Goal: Task Accomplishment & Management: Use online tool/utility

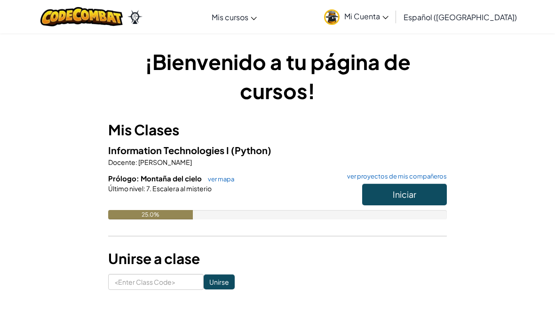
click at [420, 197] on button "Iniciar" at bounding box center [404, 195] width 85 height 22
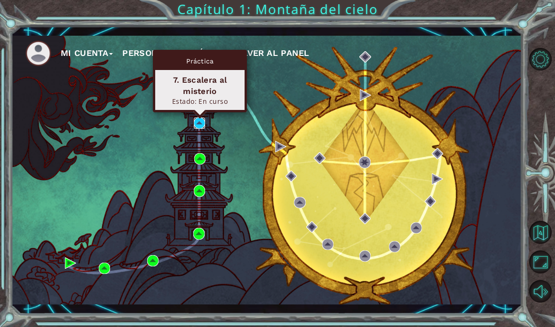
click at [196, 129] on img at bounding box center [199, 123] width 11 height 11
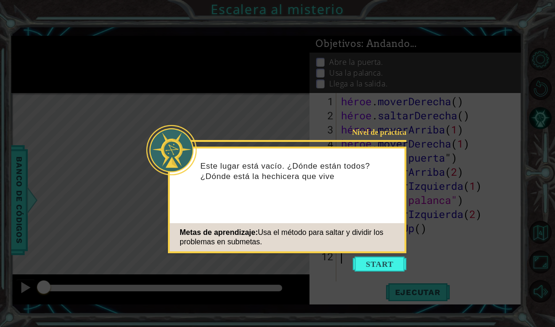
click at [390, 258] on button "Comenzar" at bounding box center [380, 264] width 54 height 15
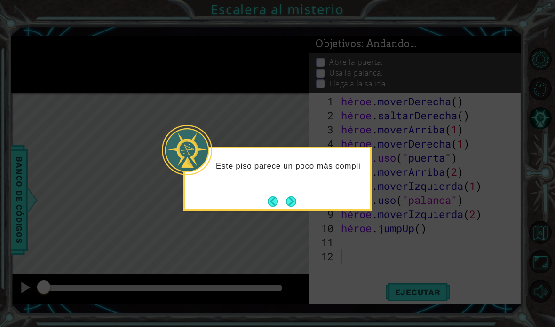
click at [294, 219] on icon at bounding box center [277, 163] width 555 height 327
click at [304, 195] on div "Este piso parece un poco más complicado." at bounding box center [277, 179] width 188 height 64
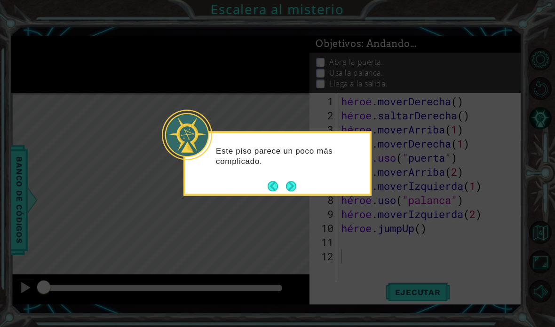
click at [292, 191] on button "Próximo" at bounding box center [292, 187] width 16 height 16
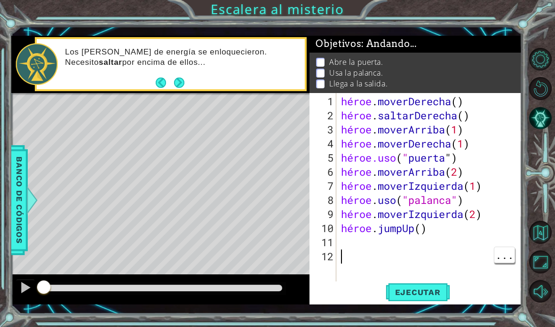
click at [412, 290] on font "Ejecutar" at bounding box center [418, 292] width 46 height 9
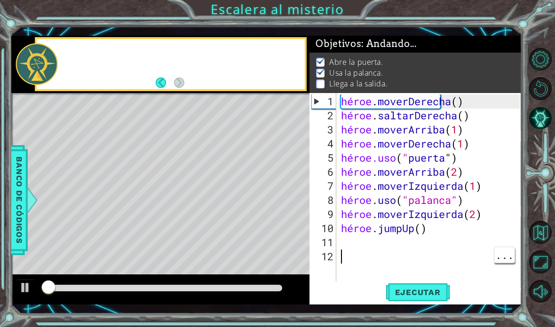
scroll to position [0, 0]
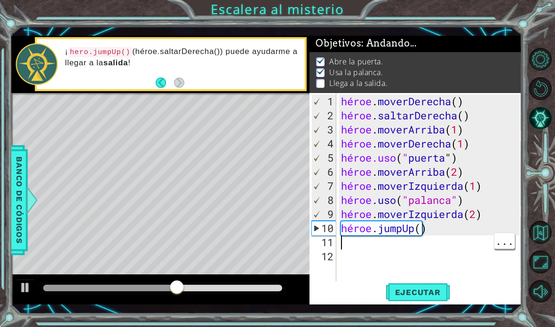
click at [349, 243] on div "héroe . moverDerecha ( ) héroe . saltarDerecha ( ) héroe . moverArriba ( 1 ) hé…" at bounding box center [431, 208] width 185 height 226
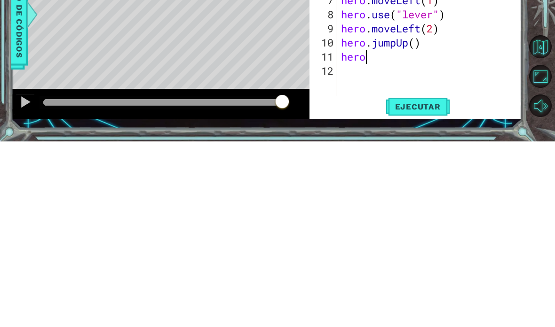
scroll to position [16, 48]
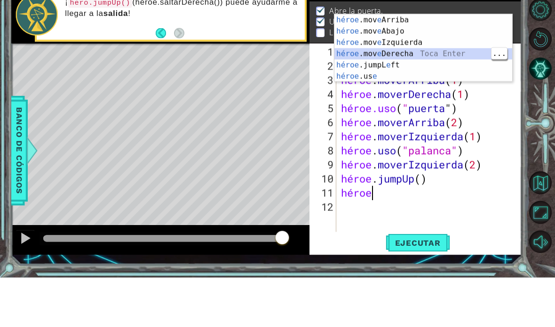
click at [451, 64] on div "héroe .mov e Arriba Toca enter héroe .mov e Abajo Toca Enter héroe .mov e Izqui…" at bounding box center [423, 109] width 178 height 90
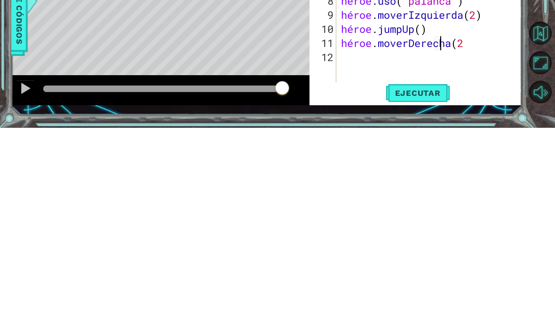
scroll to position [16, 29]
click at [541, 133] on div at bounding box center [542, 175] width 25 height 85
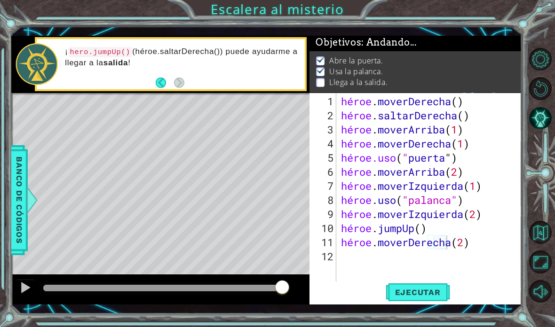
click at [408, 296] on font "Ejecutar" at bounding box center [418, 292] width 46 height 9
type textarea "abcde fg"
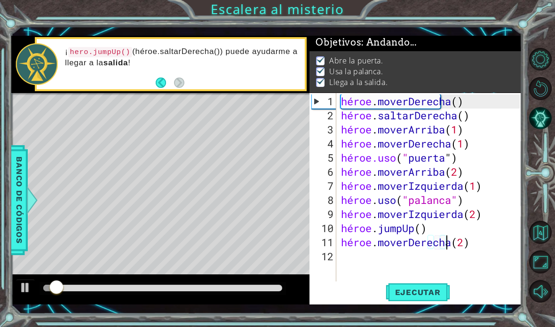
click at [540, 29] on div "1 [DEMOGRAPHIC_DATA] XXXXXXXXXXXXXXXXXXXXXXXXXXXXXXXXXXXXXXXXXXXXXXXXXXXXXXXXXX…" at bounding box center [277, 163] width 555 height 327
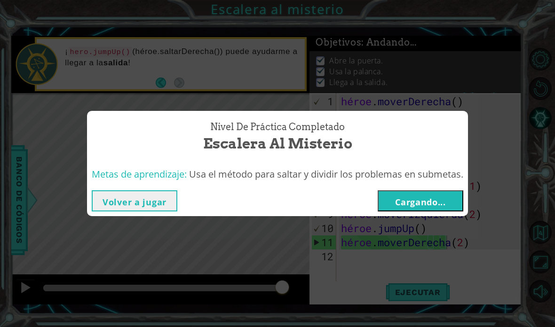
click at [444, 200] on font "Cargando..." at bounding box center [420, 202] width 51 height 11
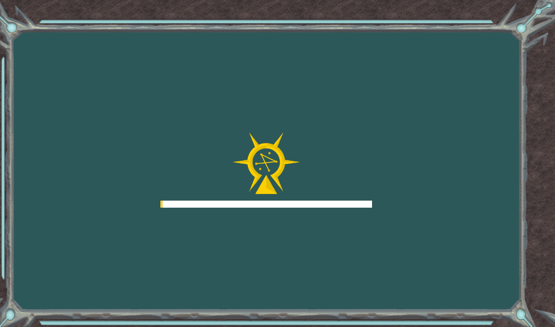
scroll to position [38, 0]
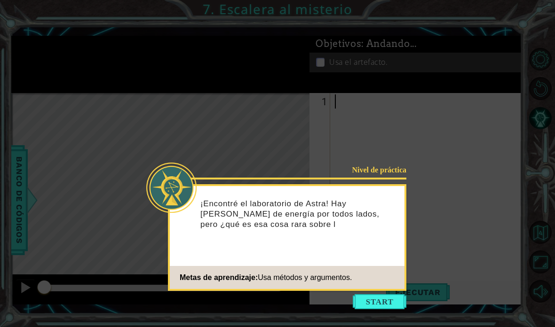
click at [389, 294] on button "Comenzar" at bounding box center [380, 301] width 54 height 15
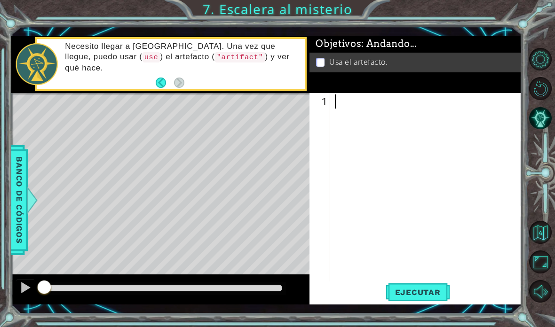
click at [419, 290] on font "Ejecutar" at bounding box center [418, 292] width 46 height 9
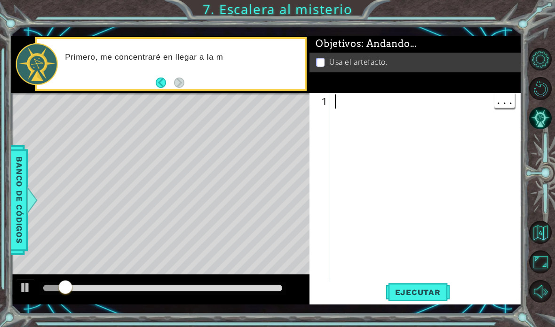
click at [338, 101] on div at bounding box center [428, 208] width 191 height 226
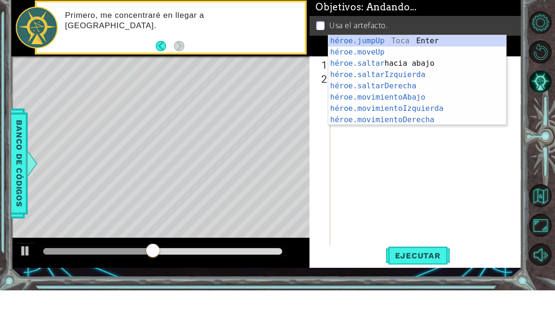
scroll to position [16, 23]
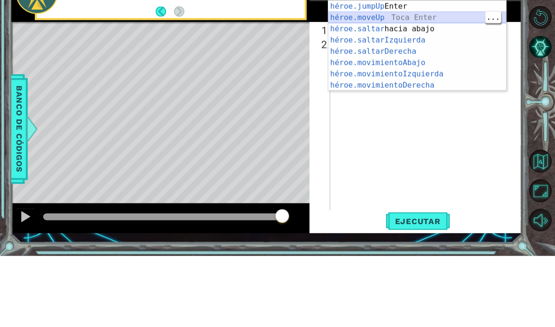
click at [426, 72] on div "héroe.jumpUp Toca Enter héroe.moveUp ​ Toca Enter héroe.saltar hacia abajo [PER…" at bounding box center [417, 128] width 178 height 113
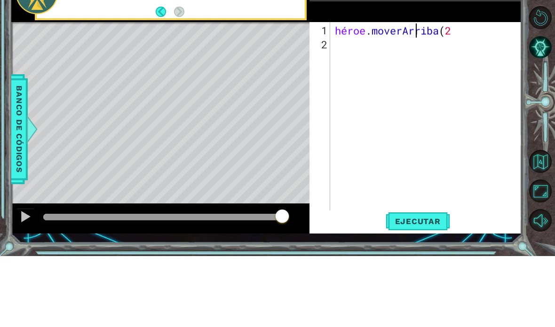
scroll to position [16, 29]
click at [544, 133] on div at bounding box center [542, 175] width 25 height 85
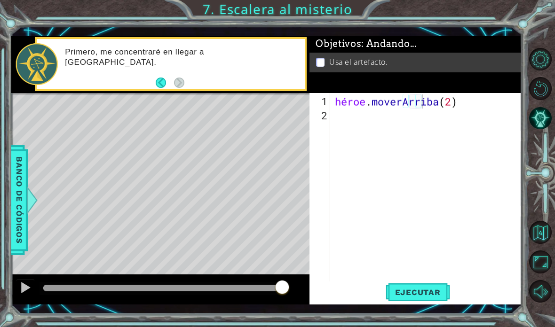
click at [434, 292] on font "Ejecutar" at bounding box center [418, 292] width 46 height 9
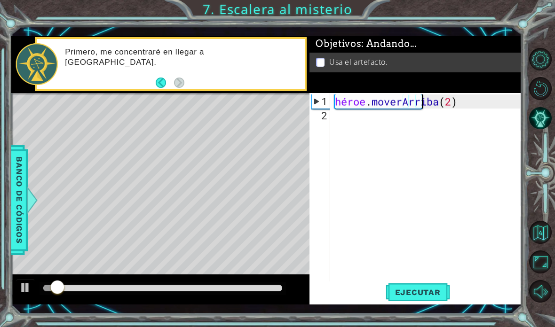
click at [544, 24] on div "1 [DEMOGRAPHIC_DATA] XXXXXXXXXXXXXXXXXXXXXXXXXXXXXXXXXXXXXXXXXXXXXXXXXXXXXXXXXX…" at bounding box center [277, 163] width 555 height 327
click at [363, 118] on div "héroe . [GEOGRAPHIC_DATA] ( 2 )" at bounding box center [428, 208] width 191 height 226
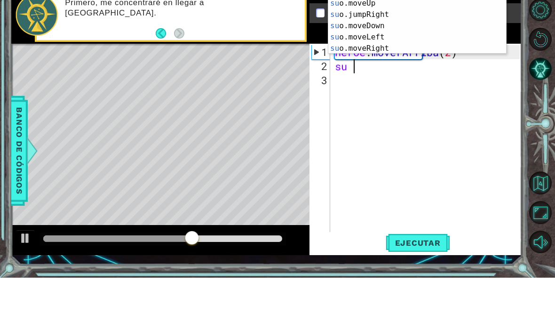
click at [383, 34] on div "su o.jumpUp Toca entrar su o.jumpDown Toca Enter su o.jumpLeft Toca Enter su o.…" at bounding box center [417, 69] width 178 height 113
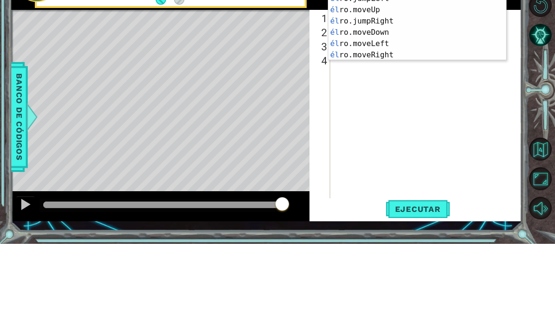
click at [390, 54] on div "él ro.jumpUp Toca entrar él ro.jumpDown Toca Enter él ro.jumpLeft Toca Enter él…" at bounding box center [417, 110] width 178 height 113
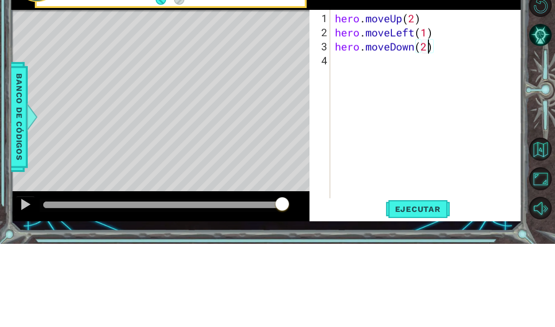
scroll to position [16, 23]
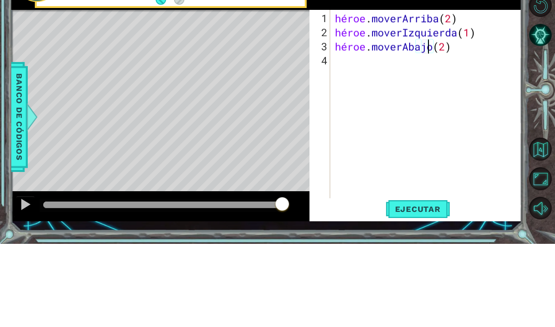
click at [547, 133] on div at bounding box center [542, 175] width 25 height 85
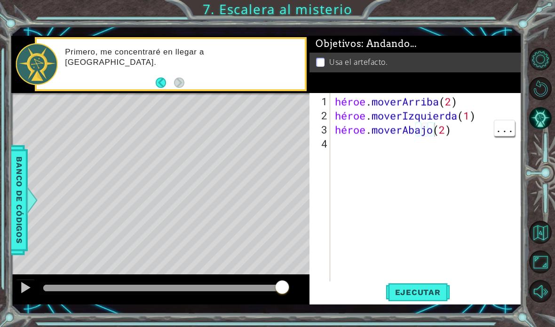
click at [462, 126] on div "héroe . moverArriba ( 2 ) héroe . moverIzquierda ( 1 ) héroe . moverAbajo ( 2 )" at bounding box center [428, 208] width 191 height 226
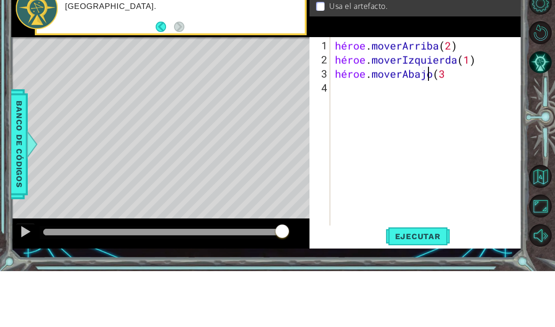
scroll to position [16, 29]
click at [539, 133] on div at bounding box center [542, 175] width 25 height 85
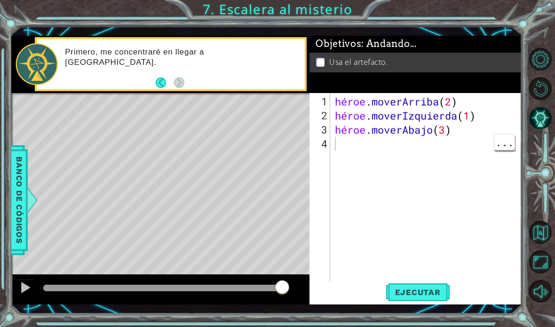
click at [400, 153] on div "héroe . moverArriba ( 2 ) héroe . moverIzquierda ( 1 ) héroe . moverAbajo ( 3 )" at bounding box center [428, 208] width 191 height 226
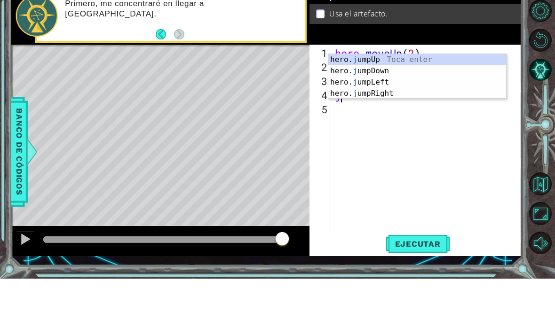
scroll to position [16, 23]
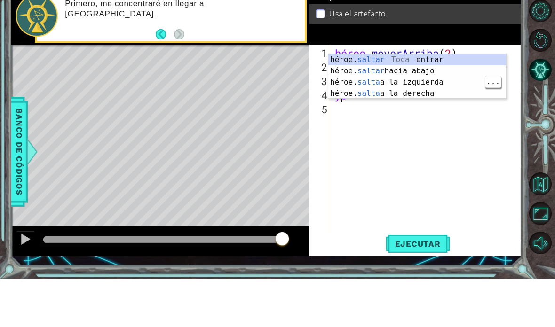
click at [451, 103] on div "héroe. saltar [PERSON_NAME] entrar héroe. saltar hacia abajo [PERSON_NAME] Ente…" at bounding box center [417, 137] width 178 height 68
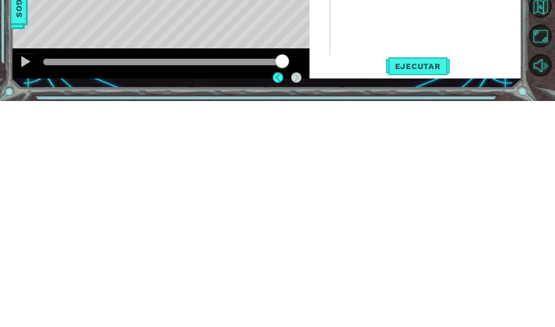
click at [440, 288] on span "Ejecutar" at bounding box center [418, 292] width 64 height 9
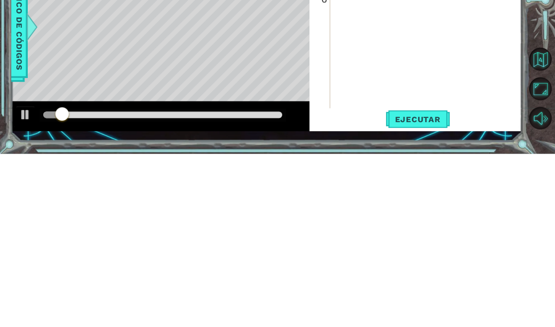
click at [539, 133] on div at bounding box center [542, 175] width 25 height 85
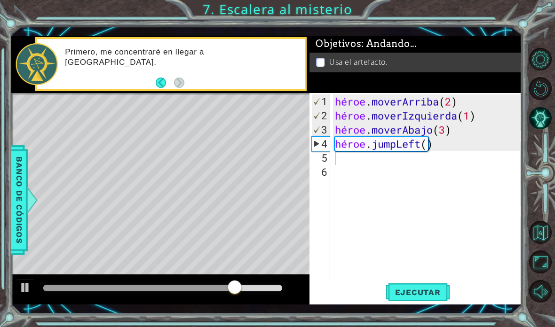
click at [375, 162] on div "héroe . moverArriba ( 2 ) héroe . moverIzquierda ( 1 ) héroe . moverAbajo ( 3 )…" at bounding box center [428, 208] width 191 height 226
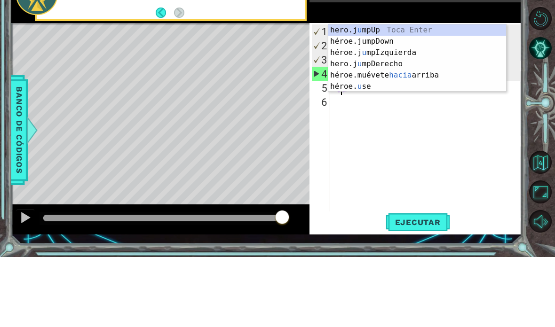
click at [434, 95] on div "hero.j u mpUp Toca Enter héroe.jumpDown ​ ​ Toca Enter héroe.j u mpIzquierda To…" at bounding box center [417, 140] width 178 height 90
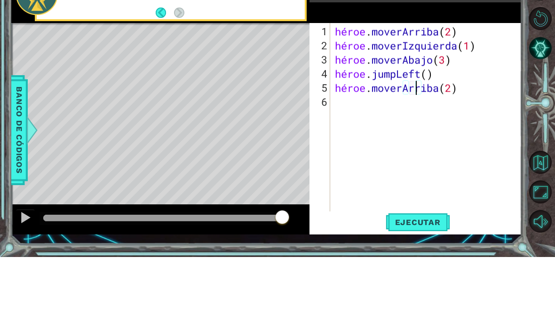
click at [543, 133] on div at bounding box center [542, 175] width 25 height 85
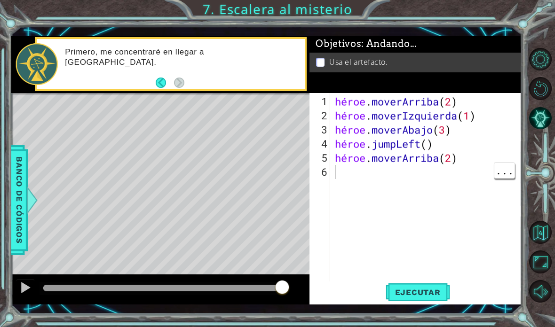
click at [399, 175] on div "héroe . moverArriba ( 2 ) héroe . moverIzquierda ( 1 ) héroe . moverAbajo ( 3 )…" at bounding box center [428, 208] width 191 height 226
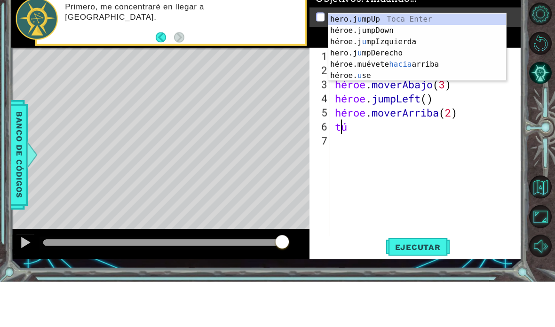
click at [458, 72] on div "hero.j u mpUp Toca Enter héroe.jumpDown ​ ​ Toca Enter héroe.j u mpIzquierda To…" at bounding box center [417, 104] width 178 height 90
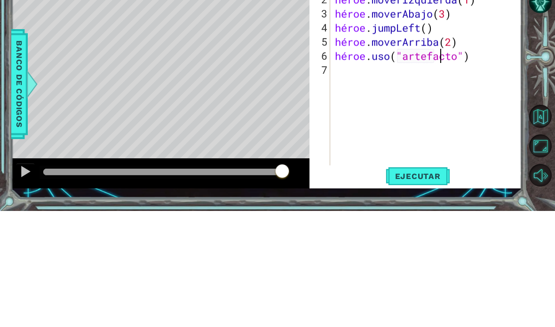
scroll to position [16, 66]
click at [542, 133] on div at bounding box center [542, 175] width 25 height 85
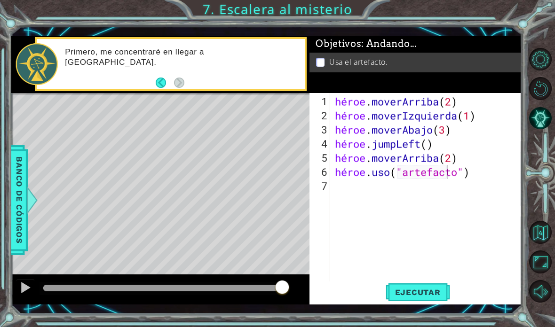
click at [432, 297] on font "Ejecutar" at bounding box center [418, 292] width 46 height 9
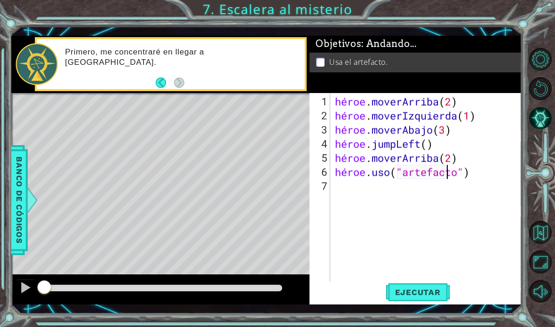
scroll to position [16, 51]
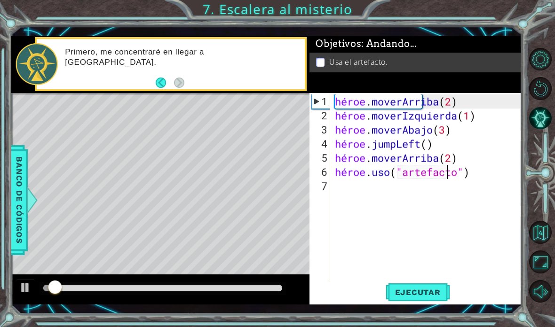
click at [534, 32] on div "1 [DEMOGRAPHIC_DATA] XXXXXXXXXXXXXXXXXXXXXXXXXXXXXXXXXXXXXXXXXXXXXXXXXXXXXXXXXX…" at bounding box center [277, 163] width 555 height 327
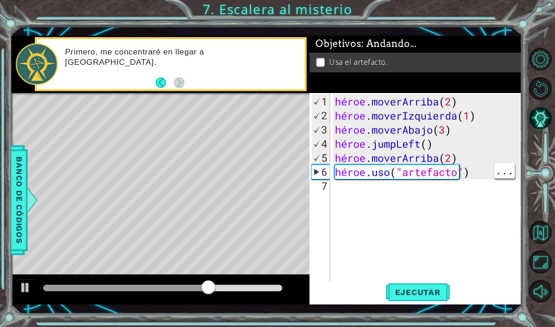
click at [479, 174] on div "héroe . moverArriba ( 2 ) héroe . moverIzquierda ( 1 ) héroe . moverAbajo ( 3 )…" at bounding box center [428, 208] width 191 height 226
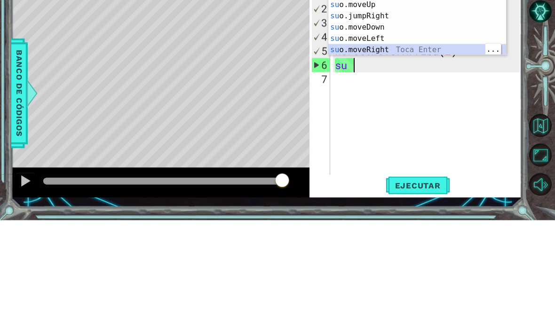
click at [415, 72] on div "su o.jumpUp Toca entrar su o.jumpDown Toca Enter su o.jumpLeft Toca Enter su o.…" at bounding box center [417, 128] width 178 height 113
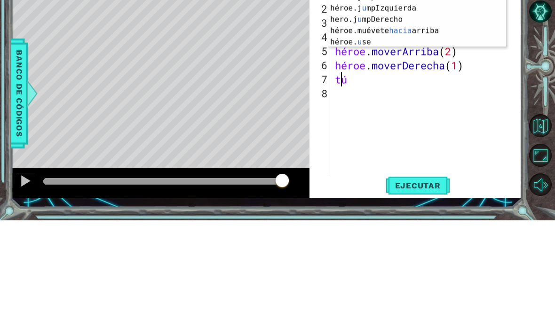
scroll to position [16, 29]
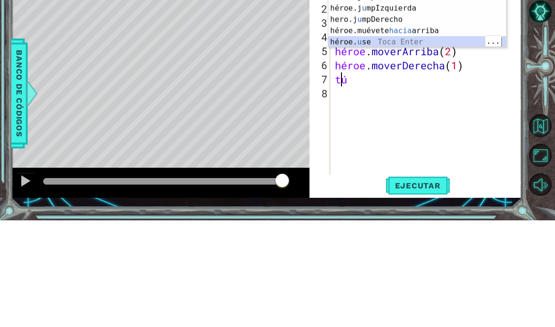
click at [409, 87] on div "hero.j u mpUp Toca Enter héroe.jumpDown ​ ​ Toca Enter héroe.j u mpIzquierda To…" at bounding box center [417, 132] width 178 height 90
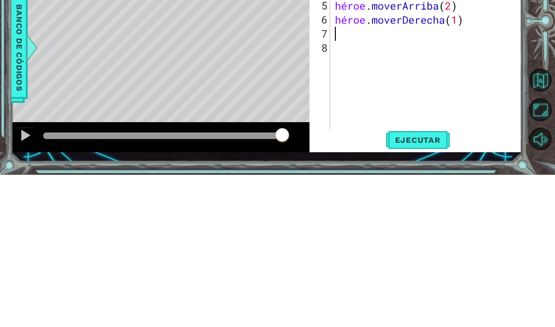
scroll to position [16, 23]
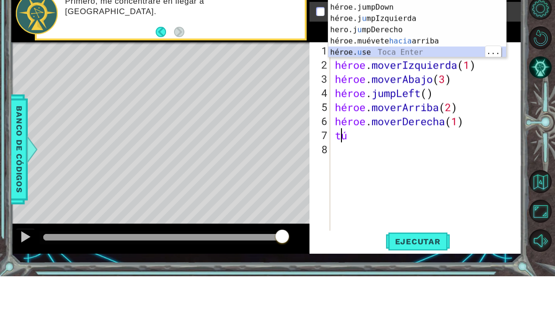
click at [410, 50] on div "hero.j u mpUp Toca Enter héroe.jumpDown ​ ​ Toca Enter héroe.j u mpIzquierda To…" at bounding box center [417, 86] width 178 height 90
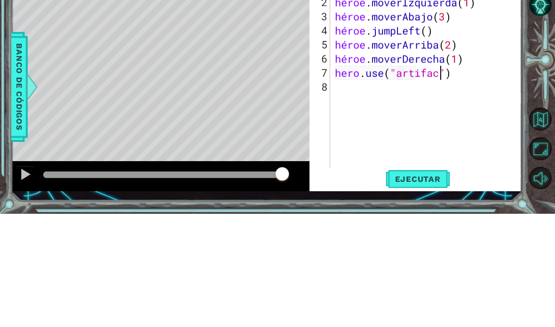
scroll to position [16, 66]
click at [539, 133] on div at bounding box center [542, 175] width 25 height 85
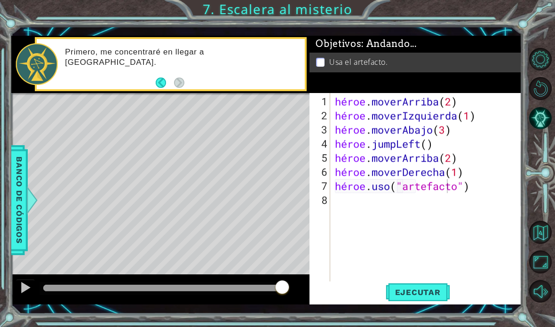
click at [404, 289] on font "Ejecutar" at bounding box center [418, 292] width 46 height 9
type textarea "abcde fg"
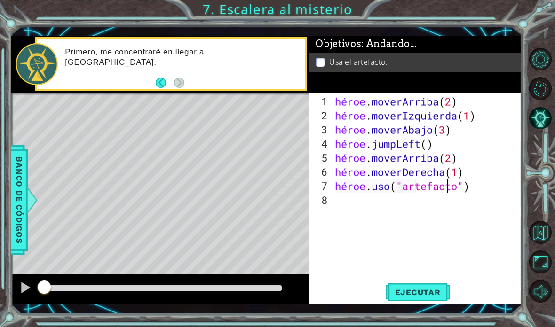
scroll to position [16, 51]
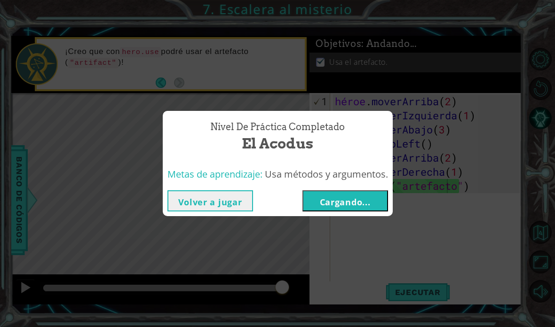
click at [360, 197] on font "Cargando..." at bounding box center [345, 202] width 51 height 11
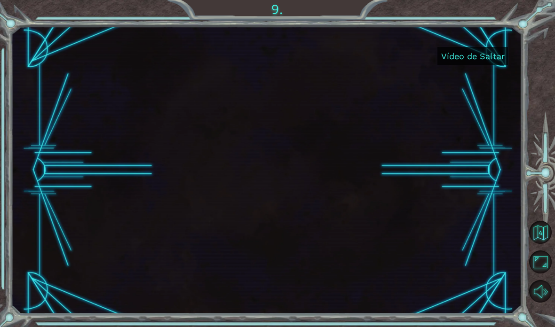
click at [348, 250] on div at bounding box center [267, 170] width 504 height 284
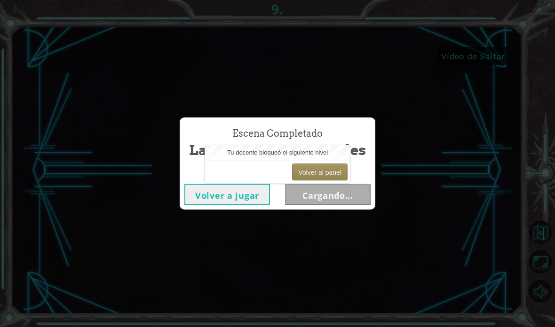
click at [326, 244] on div "Escena Completado Las Tierras Espirituales Volver a jugar Cargando..." at bounding box center [277, 163] width 555 height 327
click at [341, 241] on div "Escena Completado Las Tierras Espirituales Volver a jugar Cargando..." at bounding box center [277, 163] width 555 height 327
click at [349, 238] on div "Escena Completado Las Tierras Espirituales Volver a jugar Cargando..." at bounding box center [277, 163] width 555 height 327
click at [248, 199] on font "Volver a jugar" at bounding box center [227, 195] width 64 height 11
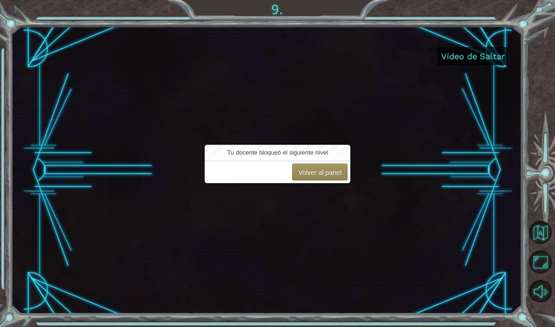
click at [482, 52] on font "Vídeo de Saltar" at bounding box center [472, 56] width 63 height 10
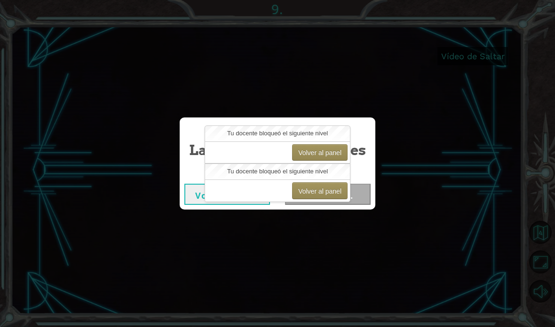
click at [452, 83] on div "Escena Completado Las Tierras Espirituales Volver a jugar Cargando..." at bounding box center [277, 163] width 555 height 327
